Goal: Task Accomplishment & Management: Manage account settings

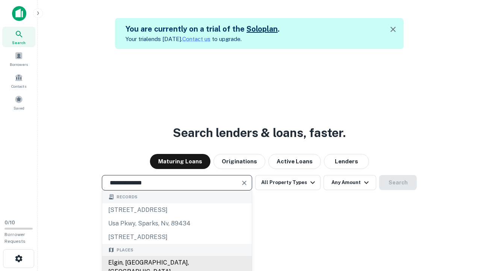
click at [177, 262] on div "Elgin, [GEOGRAPHIC_DATA], [GEOGRAPHIC_DATA]" at bounding box center [177, 267] width 150 height 23
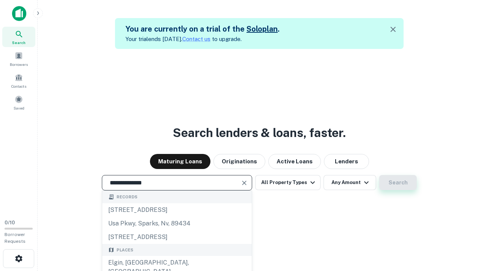
type input "**********"
click at [398, 182] on button "Search" at bounding box center [398, 182] width 38 height 15
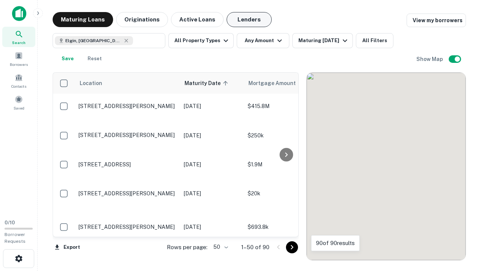
click at [249, 20] on button "Lenders" at bounding box center [249, 19] width 45 height 15
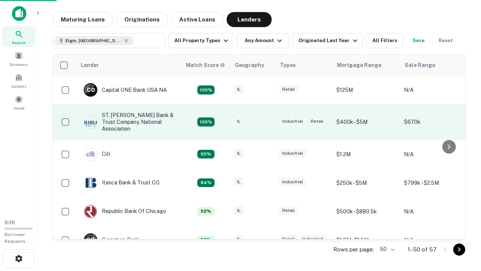
click at [267, 122] on div "IL" at bounding box center [253, 122] width 38 height 10
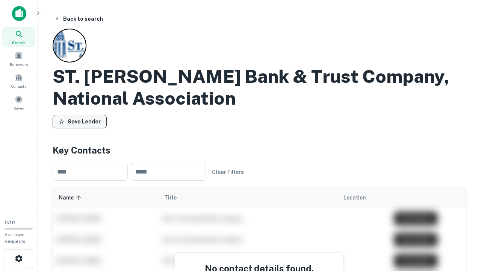
click at [80, 121] on button "Save Lender" at bounding box center [80, 122] width 54 height 14
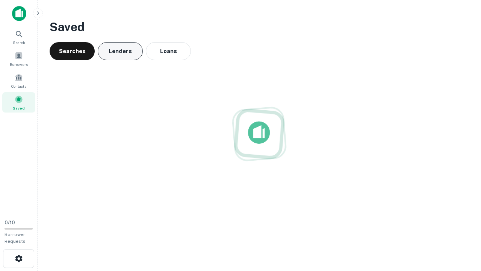
click at [120, 51] on button "Lenders" at bounding box center [120, 51] width 45 height 18
